Goal: Task Accomplishment & Management: Use online tool/utility

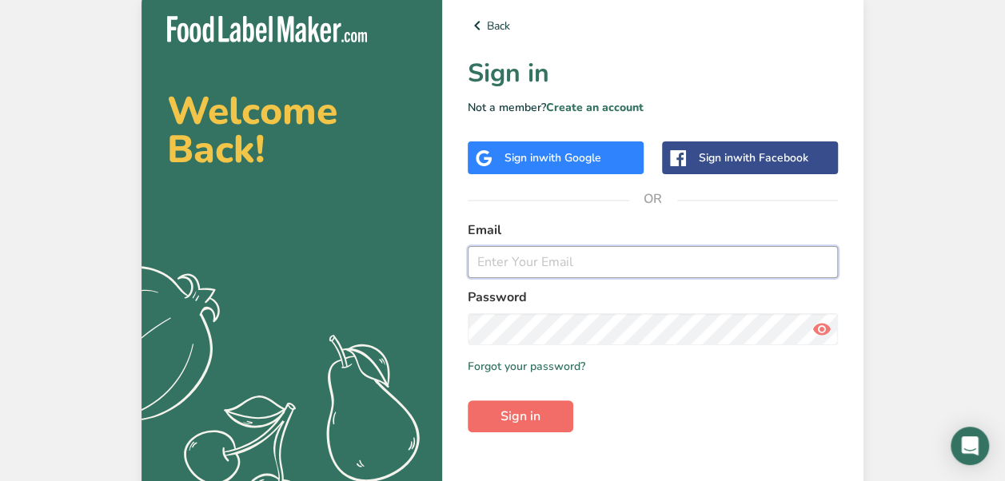
type input "[EMAIL_ADDRESS][DOMAIN_NAME]"
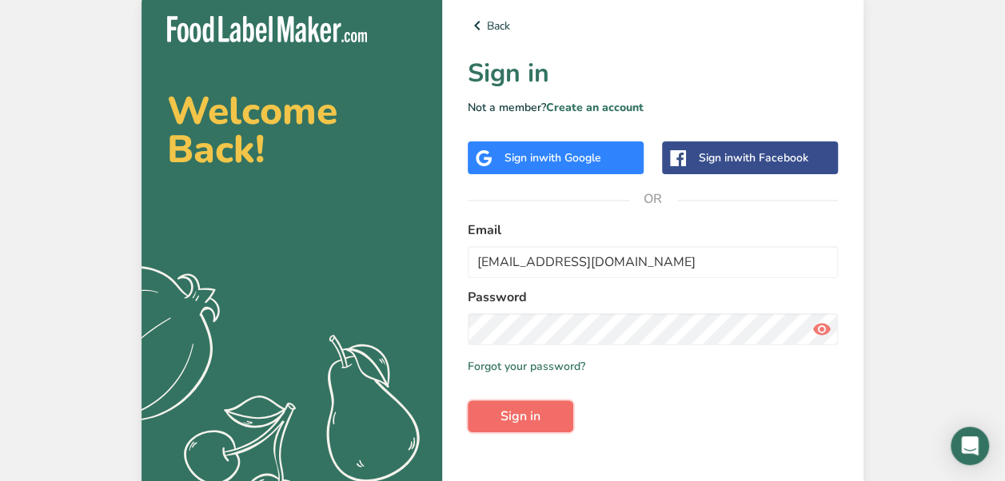
click at [528, 419] on span "Sign in" at bounding box center [520, 416] width 40 height 19
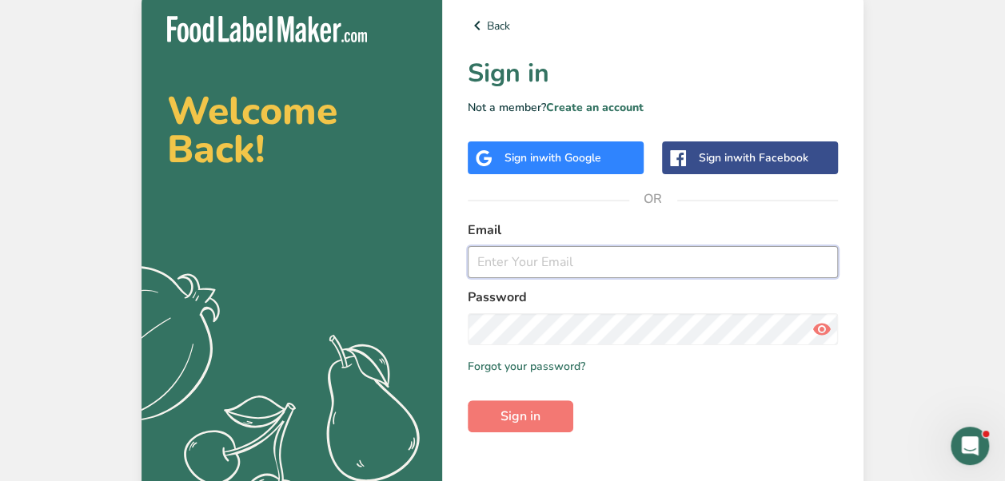
type input "[EMAIL_ADDRESS][DOMAIN_NAME]"
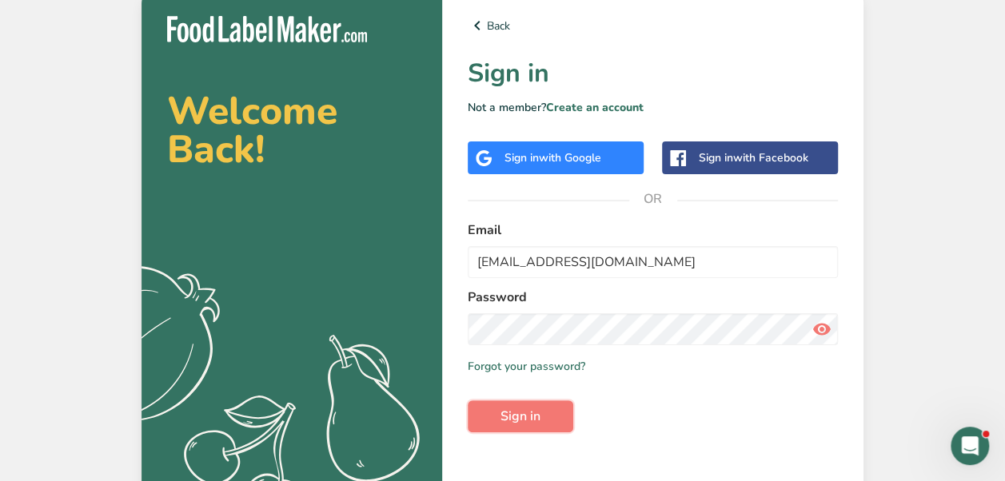
click at [528, 419] on span "Sign in" at bounding box center [520, 416] width 40 height 19
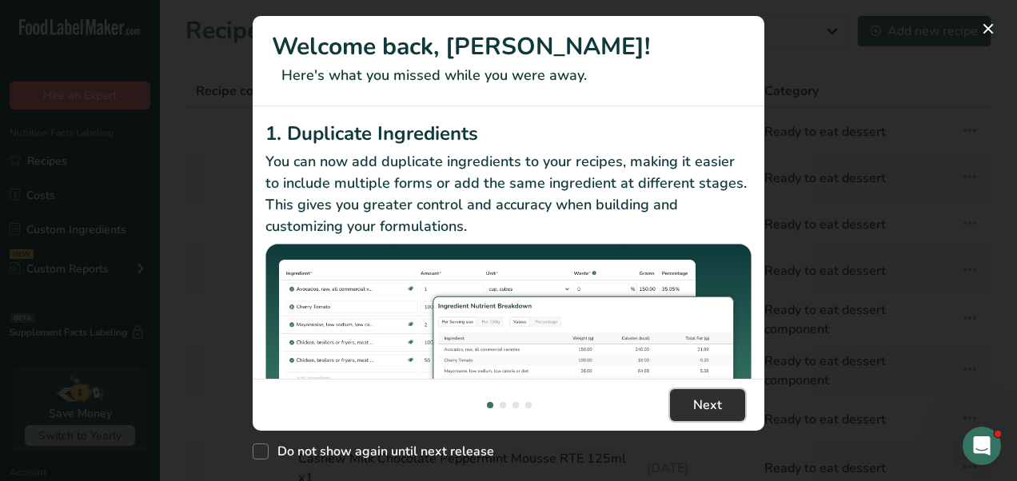
click at [691, 395] on button "Next" at bounding box center [707, 405] width 75 height 32
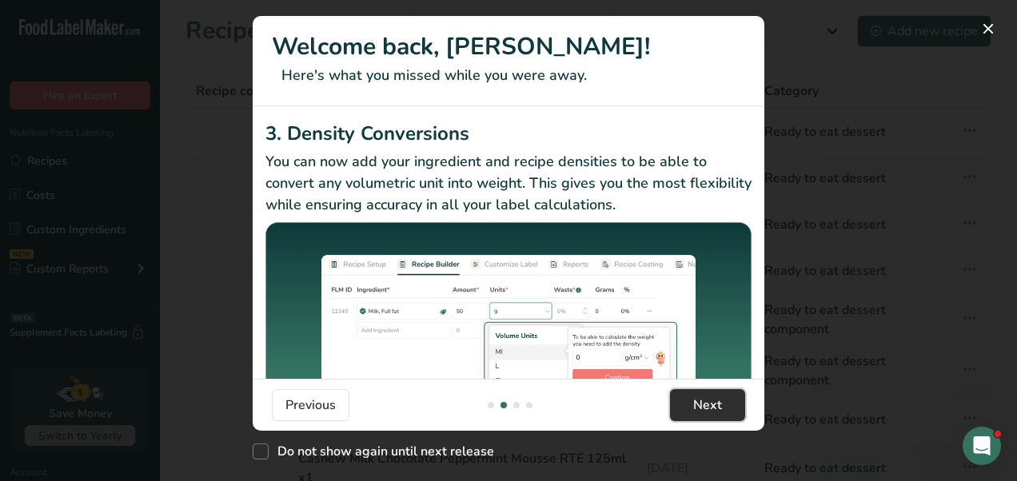
click at [700, 402] on span "Next" at bounding box center [707, 405] width 29 height 19
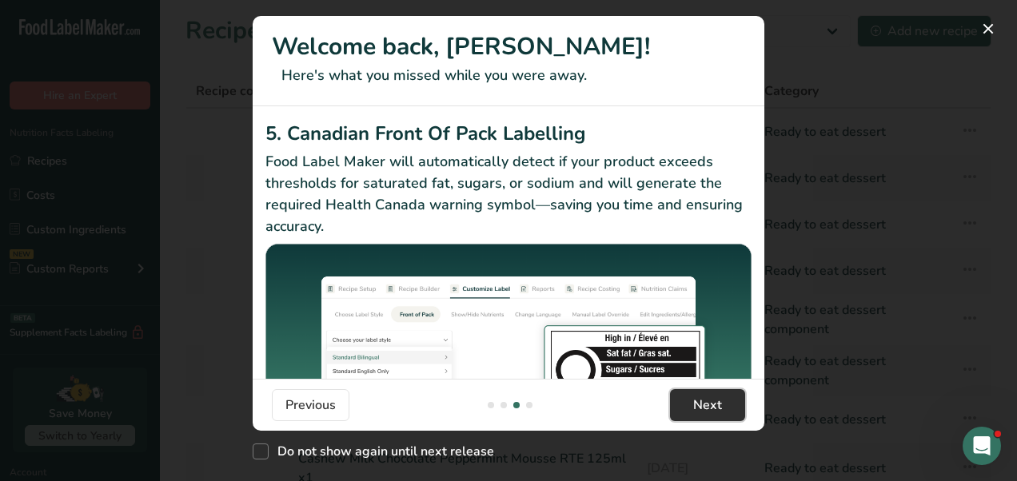
click at [700, 402] on span "Next" at bounding box center [707, 405] width 29 height 19
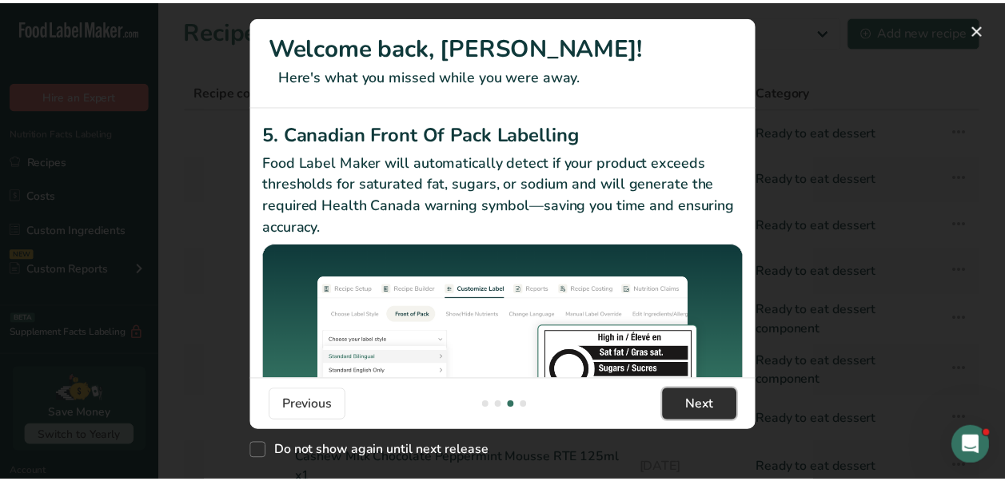
scroll to position [0, 1535]
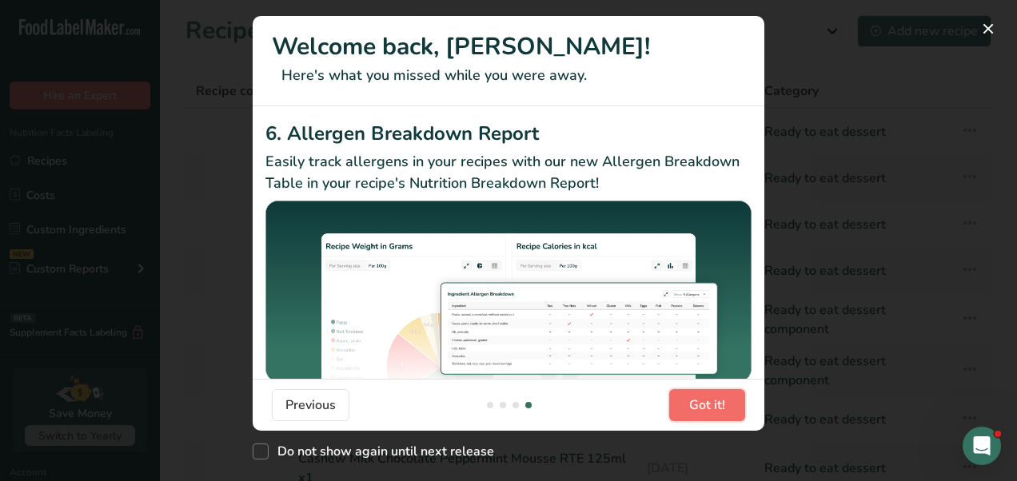
click at [700, 402] on span "Got it!" at bounding box center [707, 405] width 36 height 19
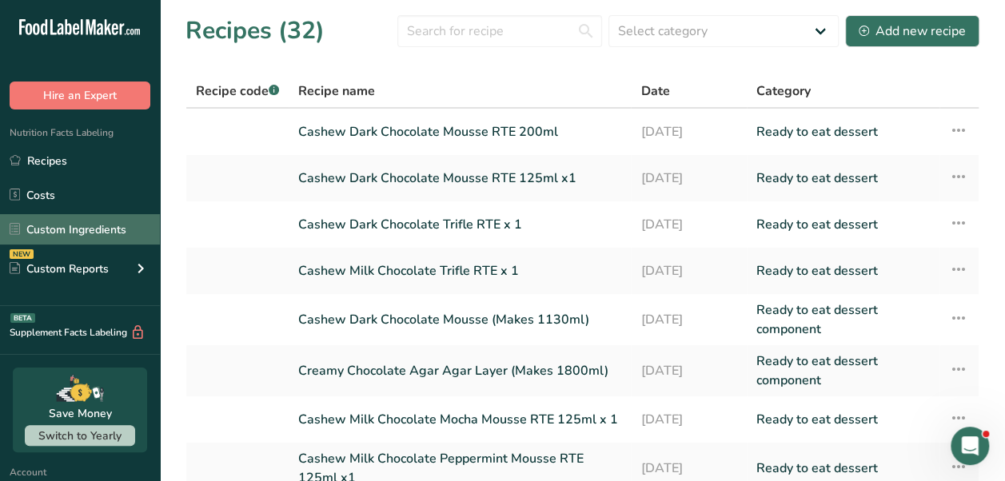
click at [106, 225] on link "Custom Ingredients" at bounding box center [80, 229] width 160 height 30
